Goal: Task Accomplishment & Management: Manage account settings

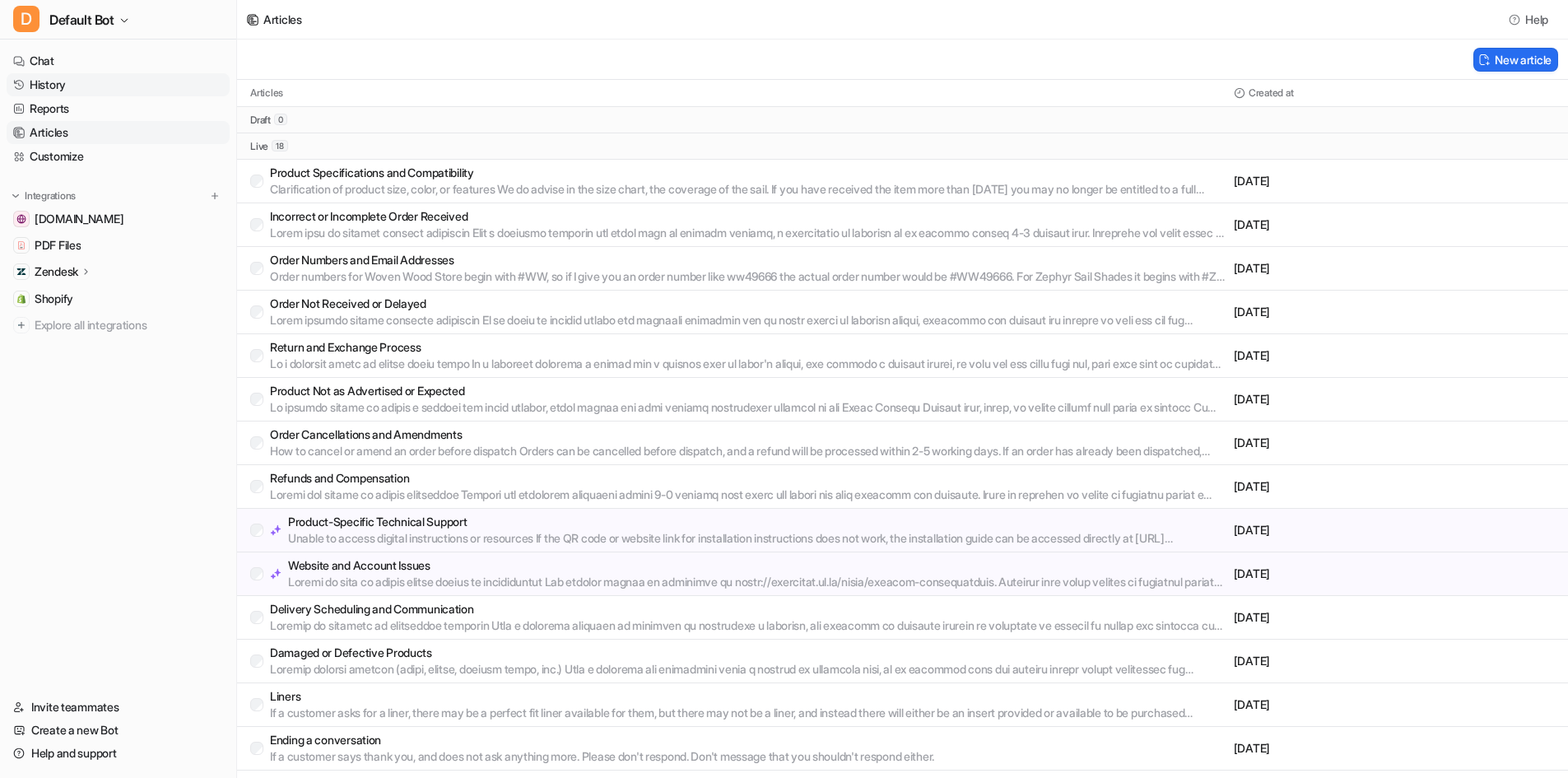
click at [147, 87] on link "History" at bounding box center [118, 85] width 223 height 23
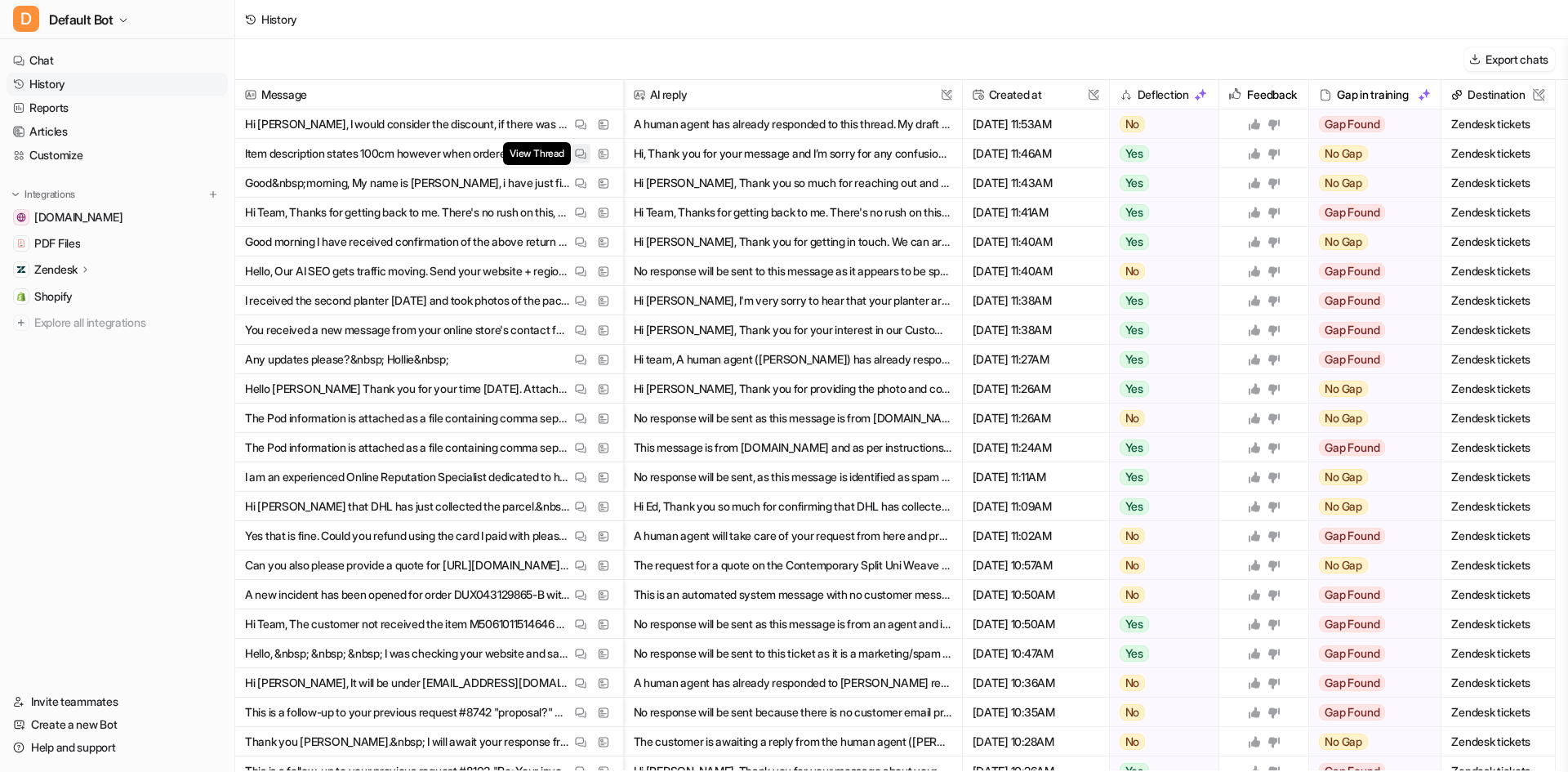
click at [575, 152] on img at bounding box center [581, 154] width 11 height 12
click at [67, 135] on link "Articles" at bounding box center [117, 132] width 221 height 23
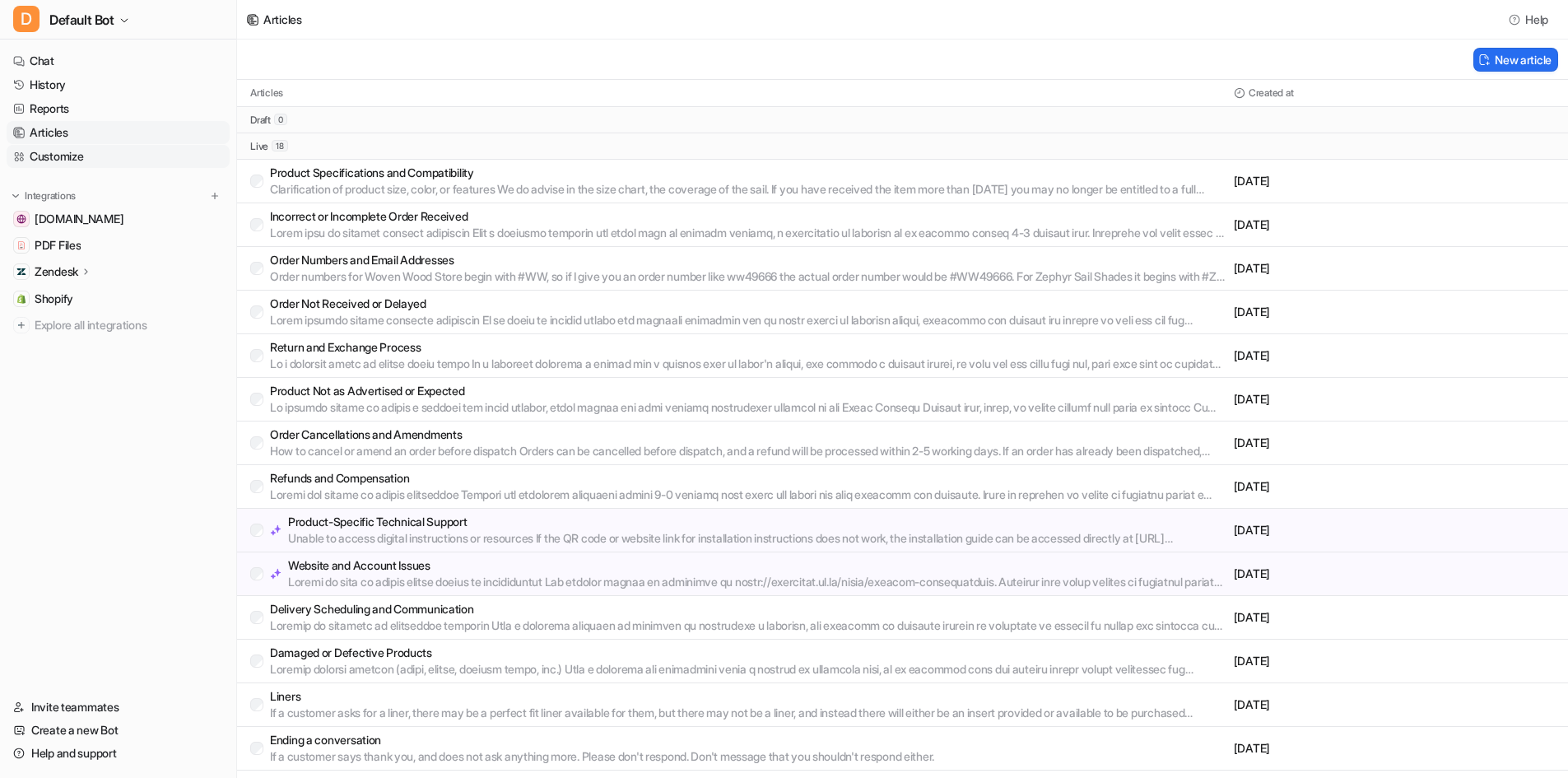
click at [81, 158] on link "Customize" at bounding box center [118, 157] width 223 height 23
click at [73, 156] on link "Customize" at bounding box center [118, 157] width 223 height 23
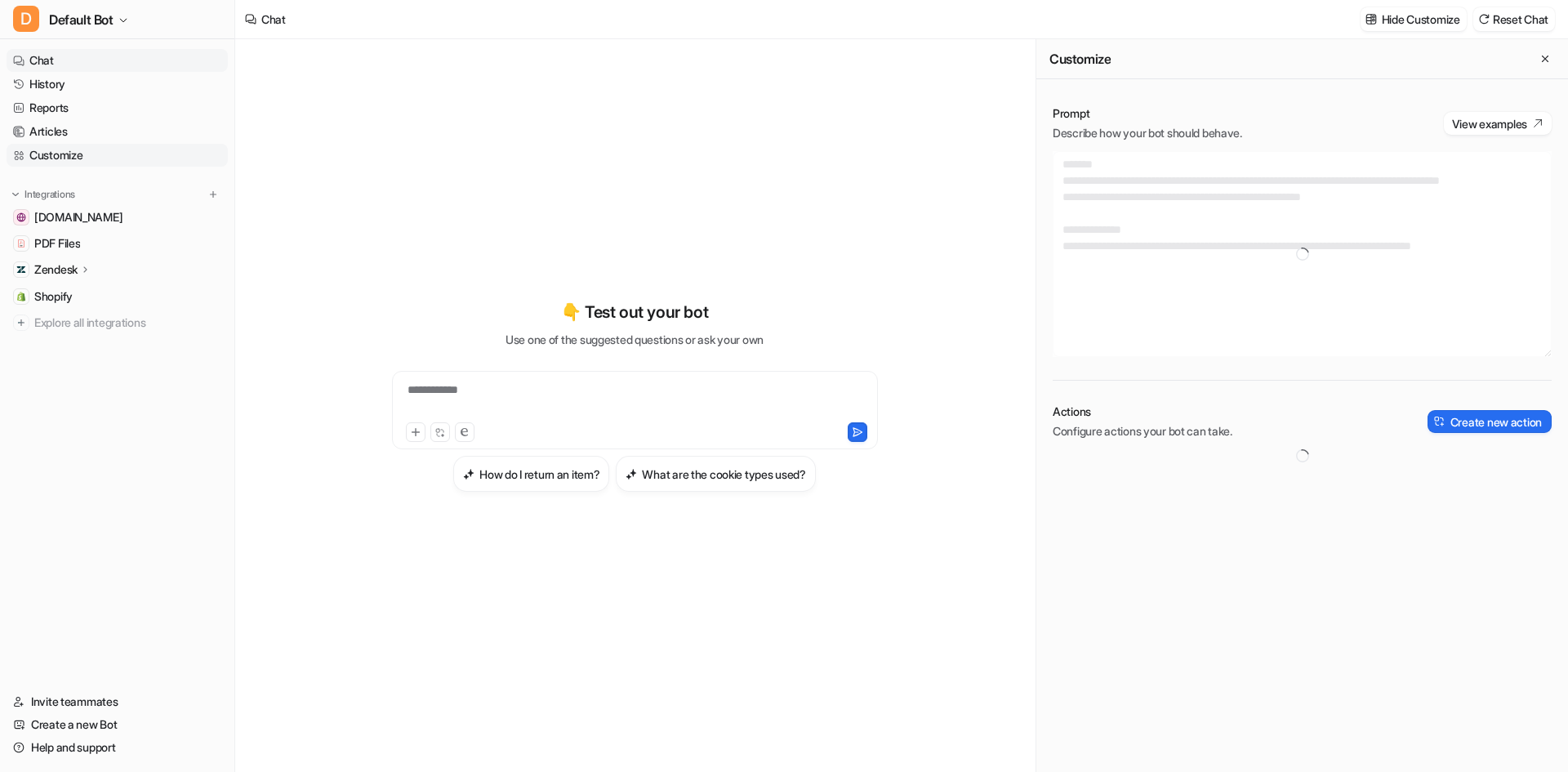
click at [123, 154] on link "Customize" at bounding box center [117, 155] width 221 height 23
type textarea "**********"
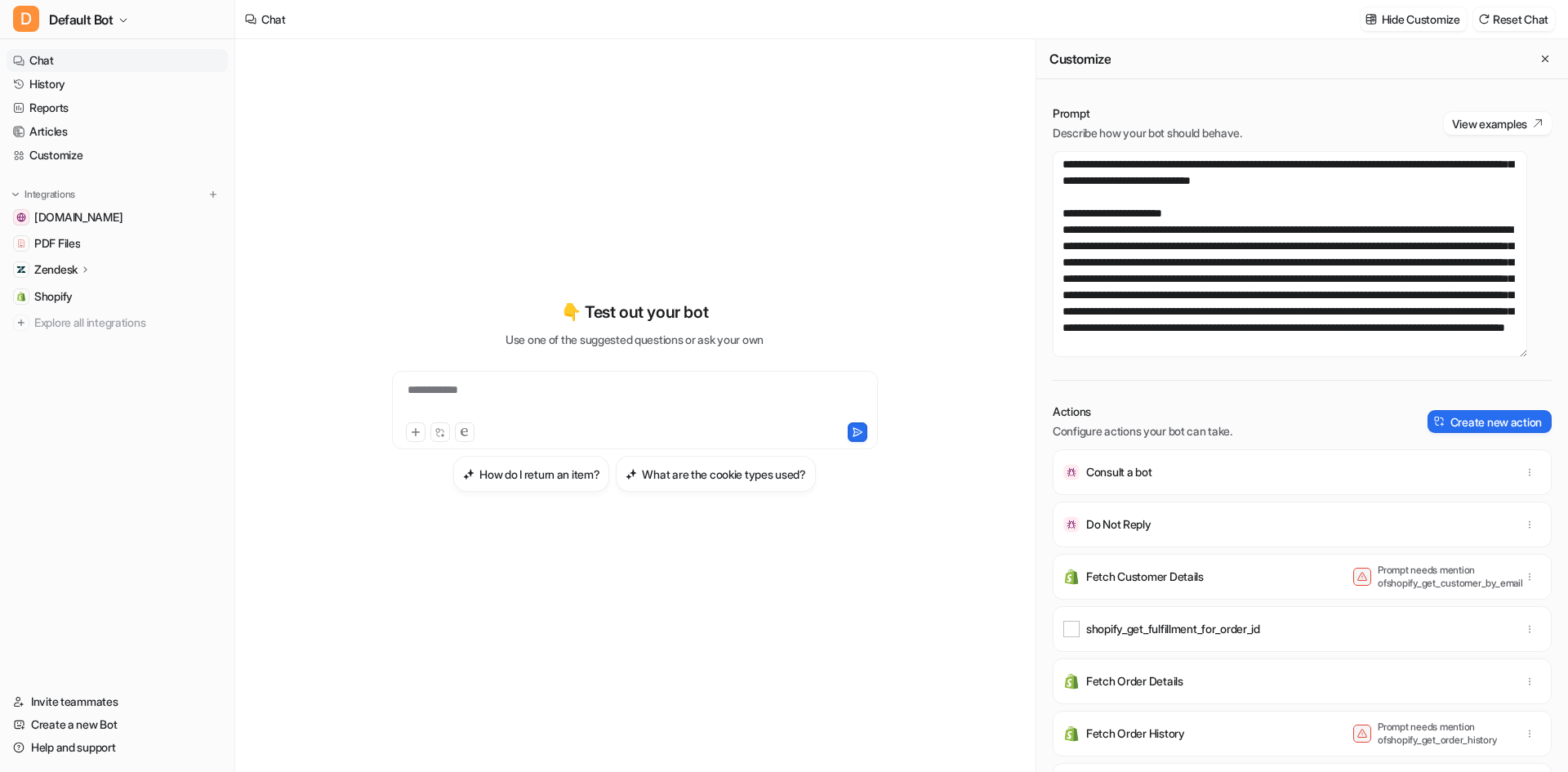
scroll to position [980, 0]
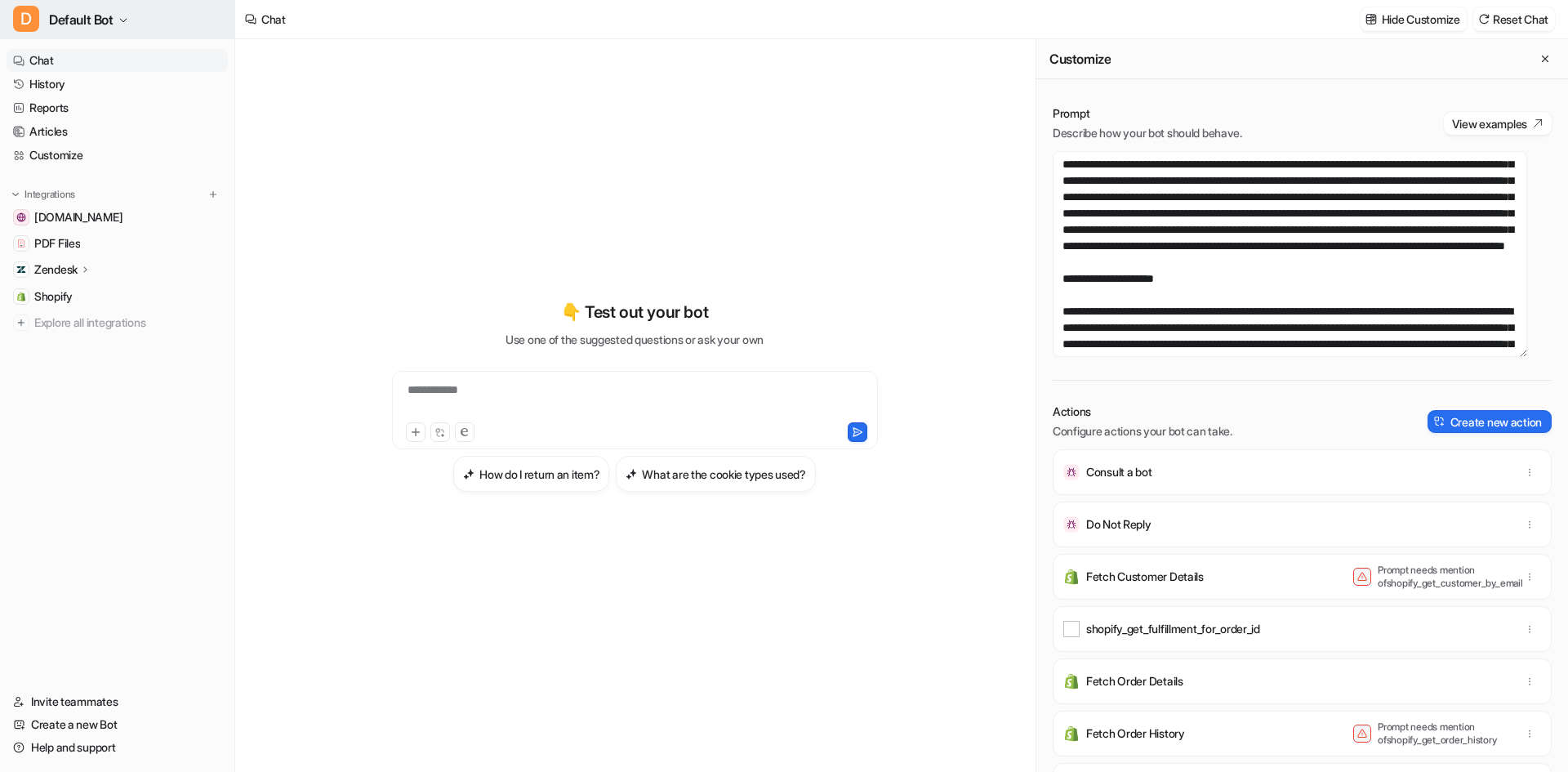
click at [71, 12] on span "Default Bot" at bounding box center [81, 19] width 64 height 23
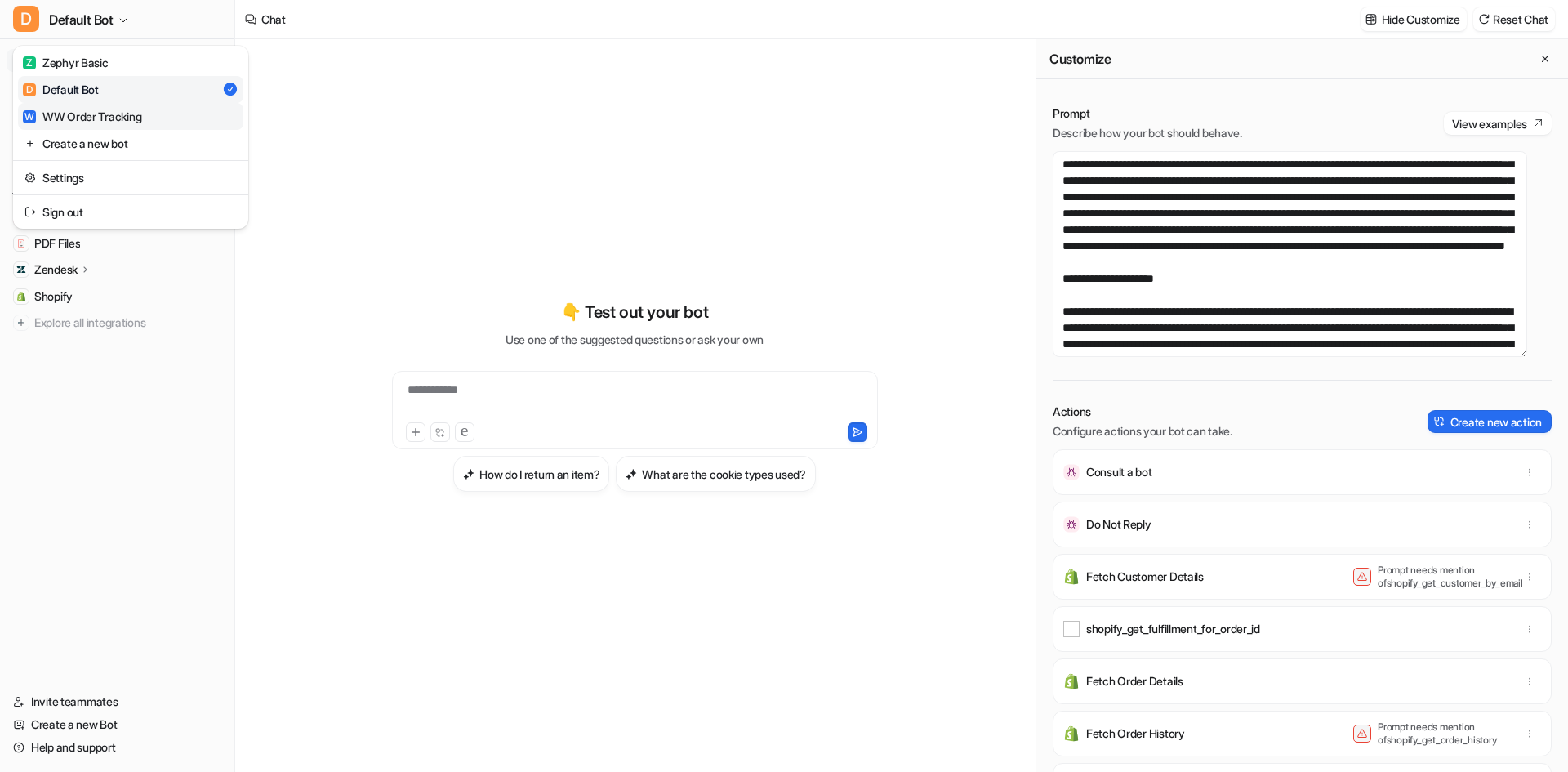
click at [131, 109] on div "W WW Order Tracking" at bounding box center [82, 117] width 119 height 18
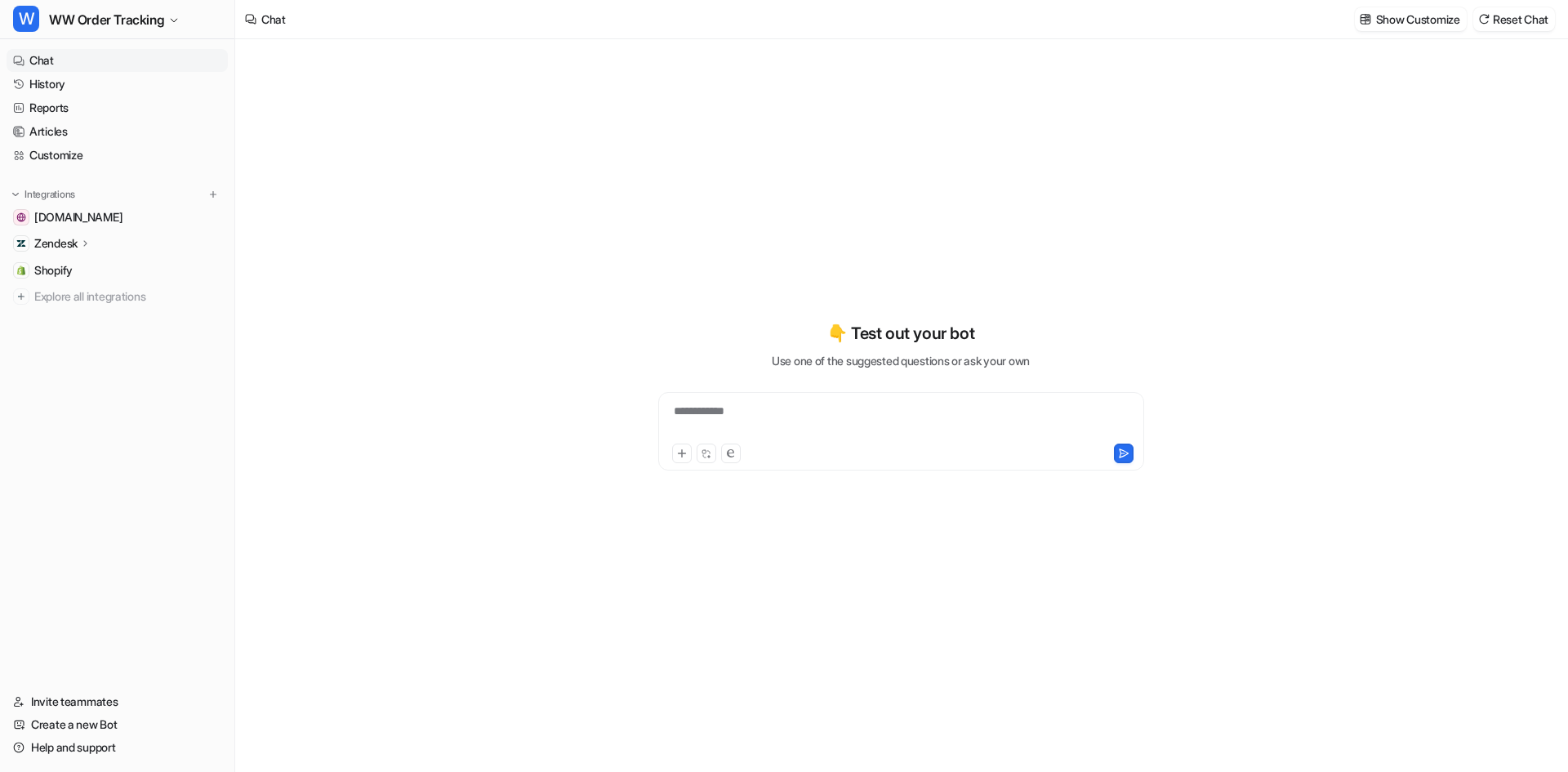
type textarea "**********"
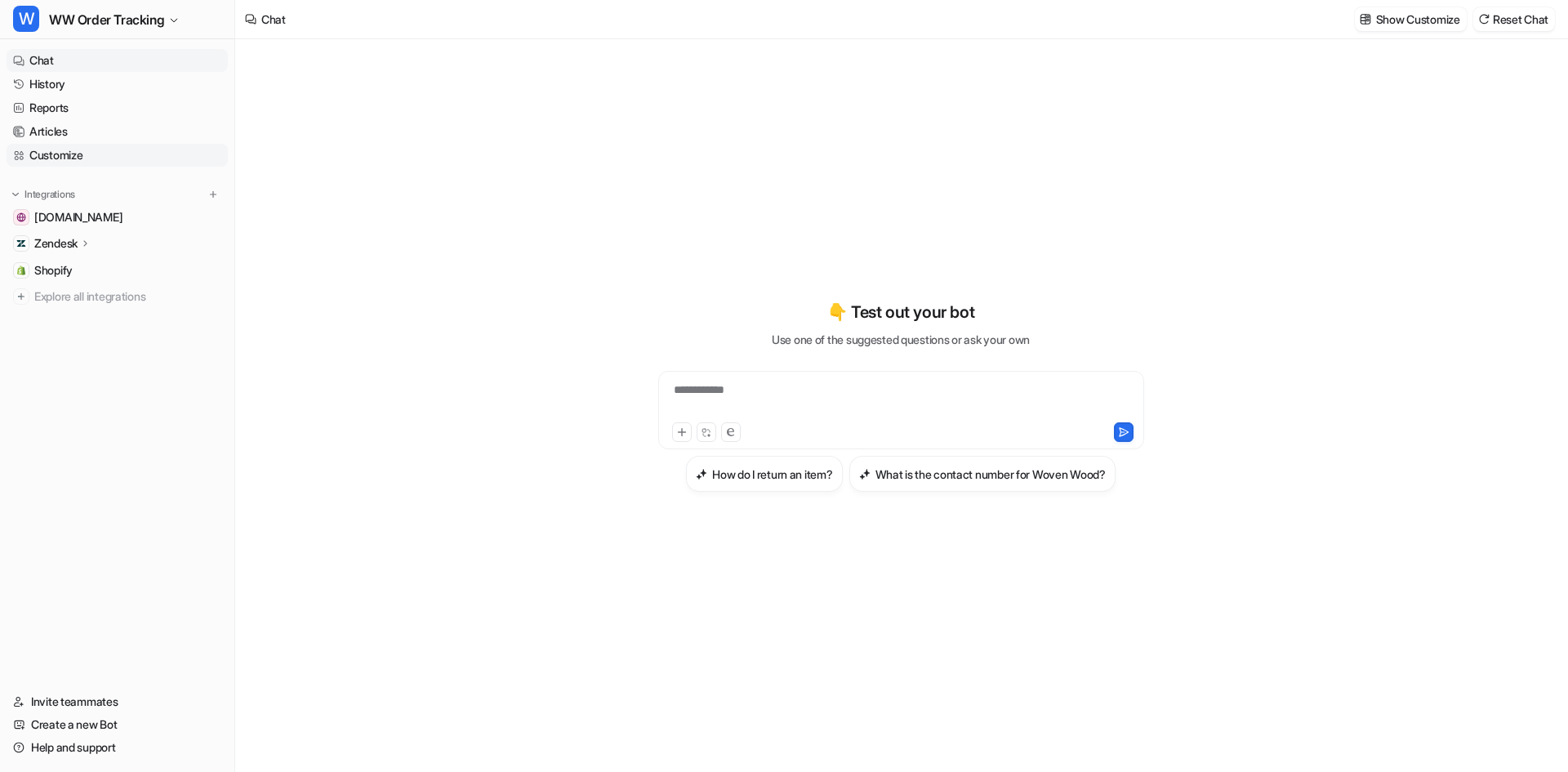
click at [96, 159] on link "Customize" at bounding box center [117, 155] width 221 height 23
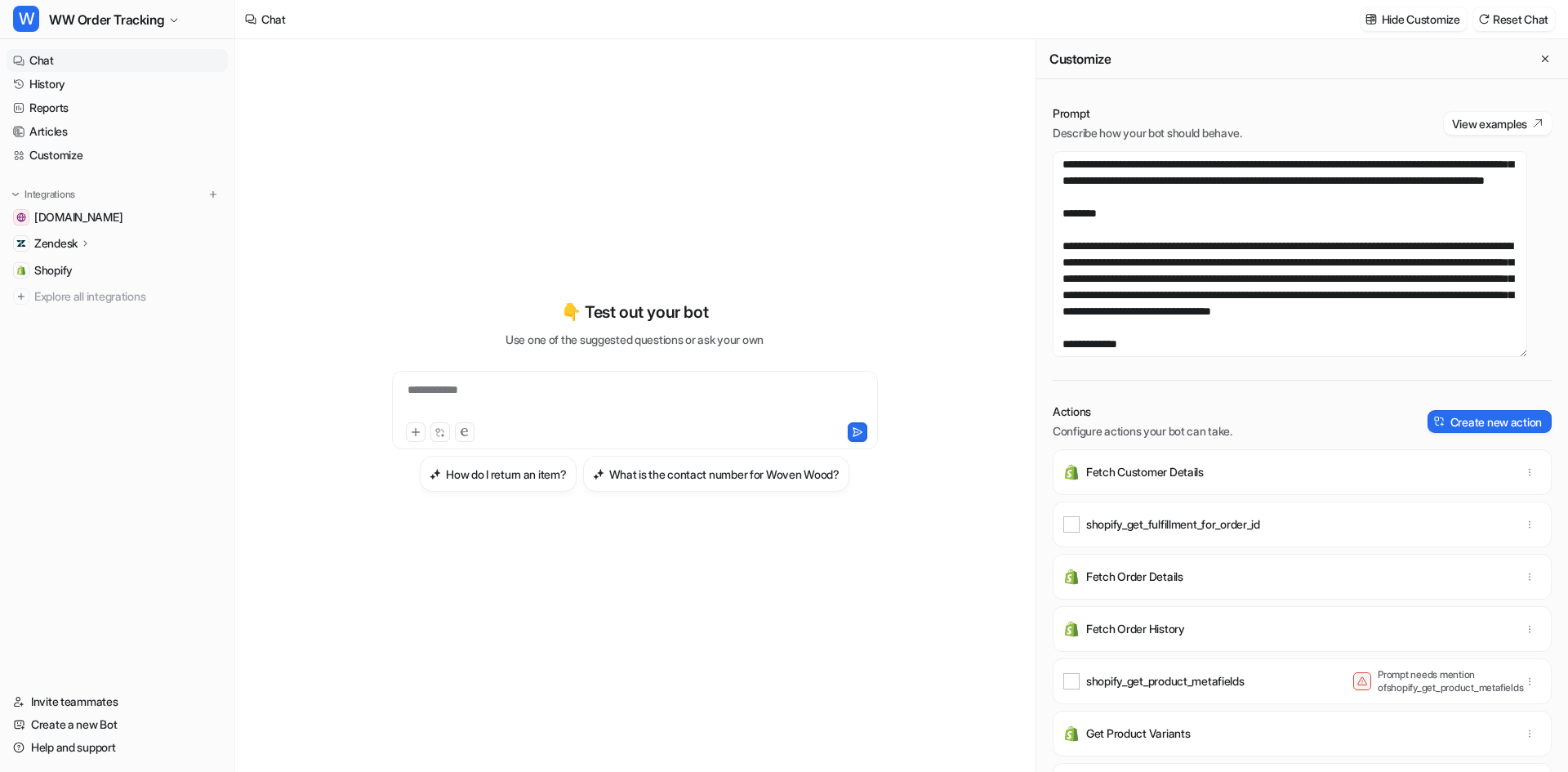
scroll to position [735, 0]
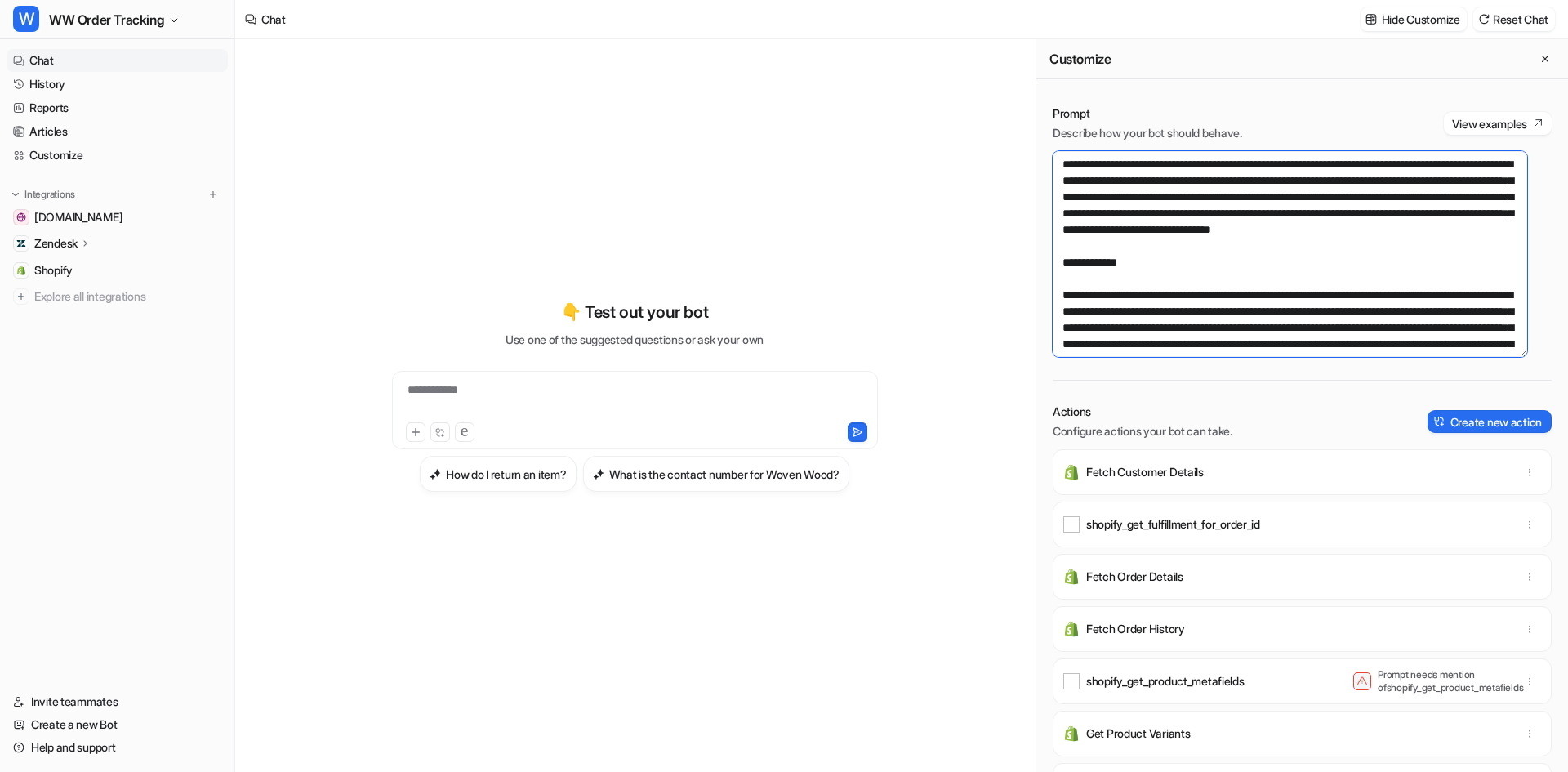
click at [1179, 274] on textarea at bounding box center [1290, 254] width 474 height 206
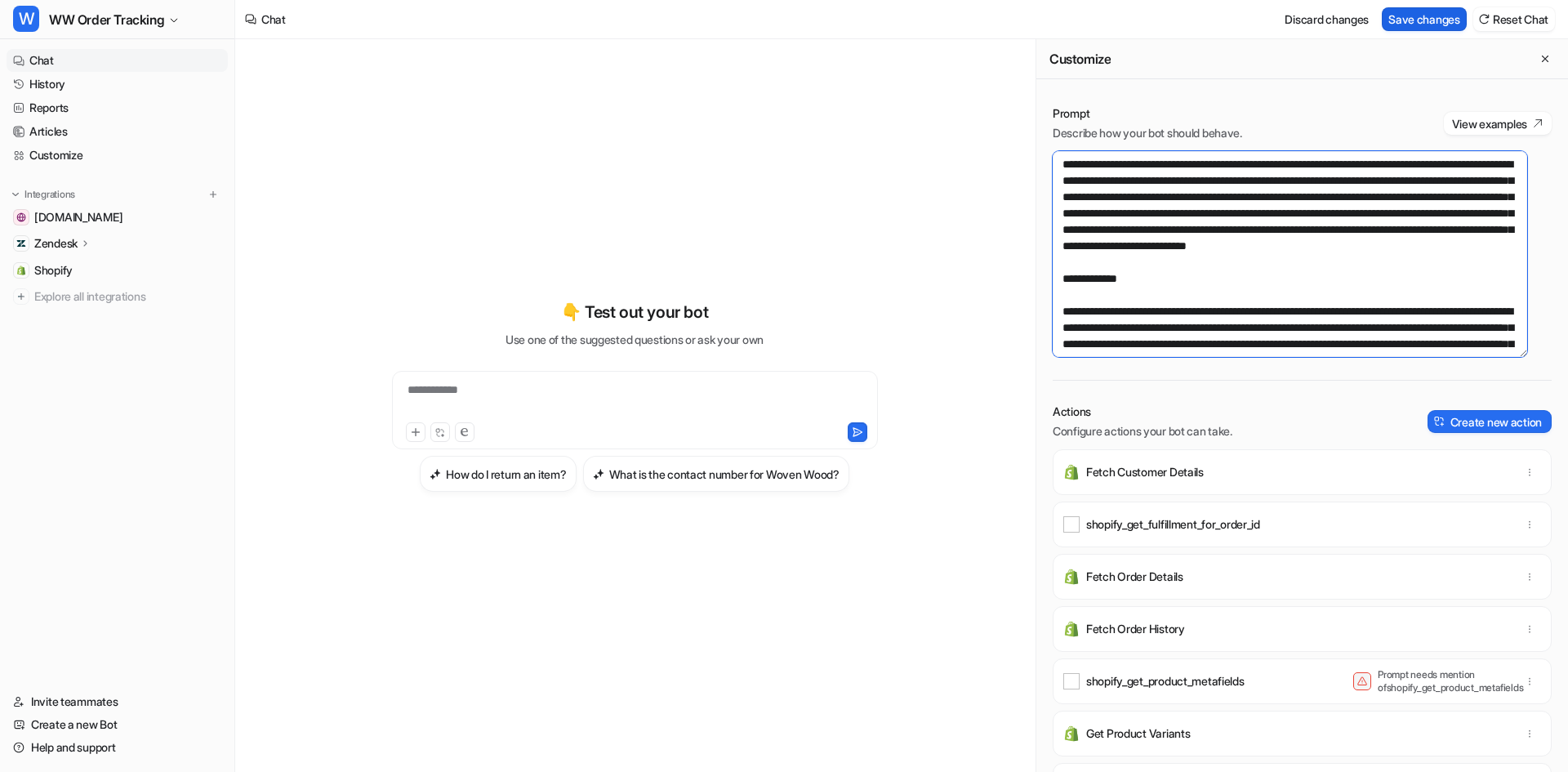
type textarea "**********"
click at [1428, 23] on button "Save changes" at bounding box center [1424, 18] width 85 height 24
